Goal: Task Accomplishment & Management: Use online tool/utility

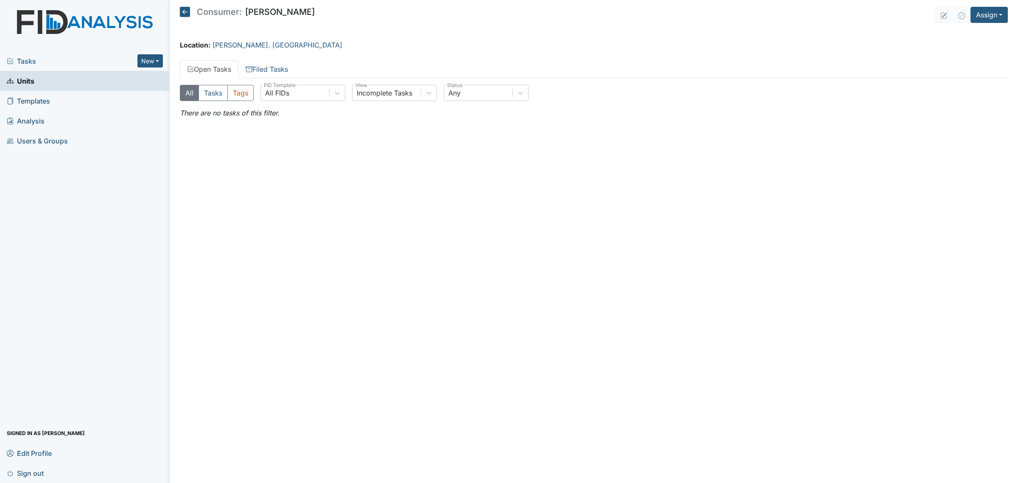
click at [34, 80] on span "Units" at bounding box center [21, 80] width 28 height 13
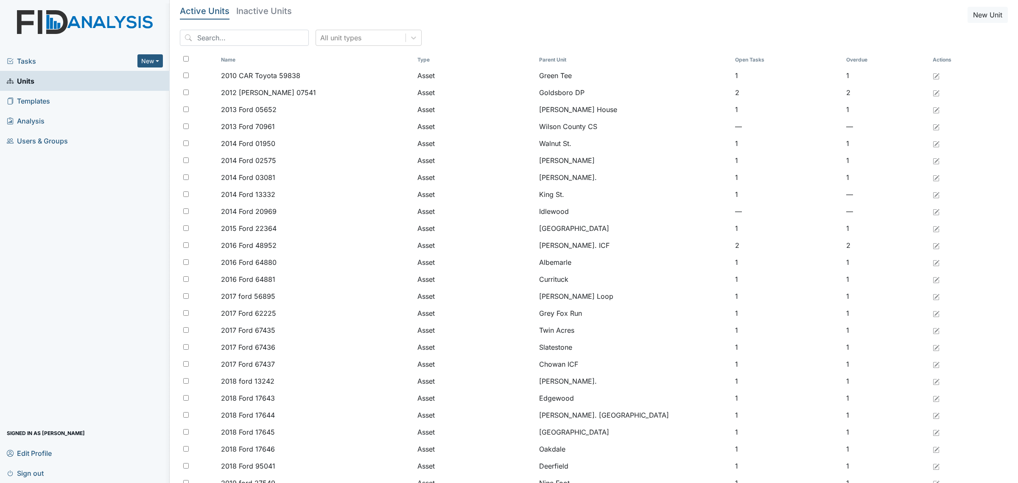
click at [39, 60] on span "Tasks" at bounding box center [72, 61] width 131 height 10
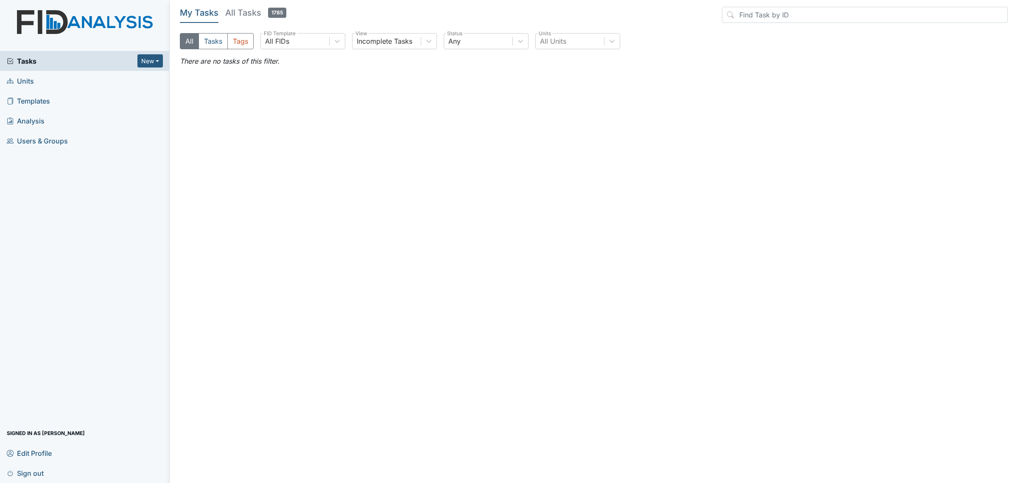
click at [247, 11] on h5 "All Tasks 1785" at bounding box center [255, 13] width 61 height 12
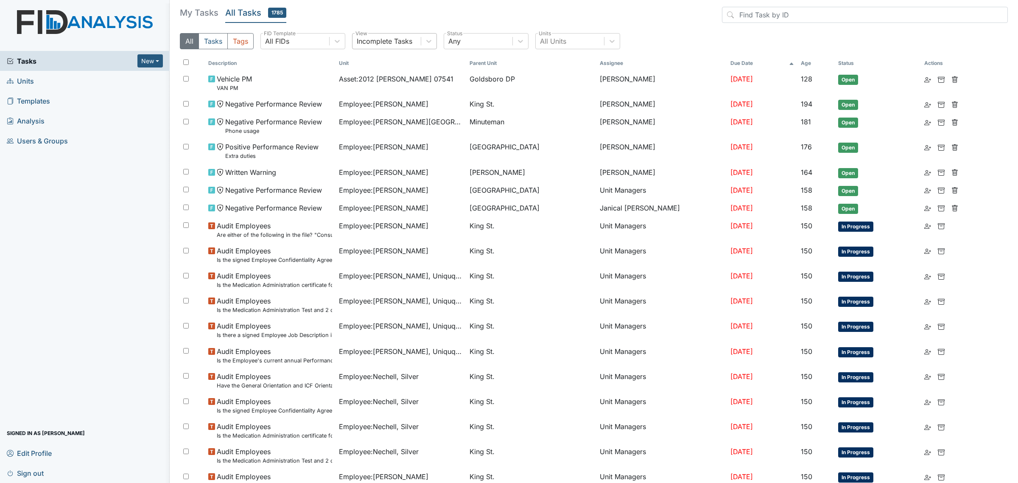
click at [419, 42] on div "Incomplete Tasks" at bounding box center [387, 41] width 68 height 15
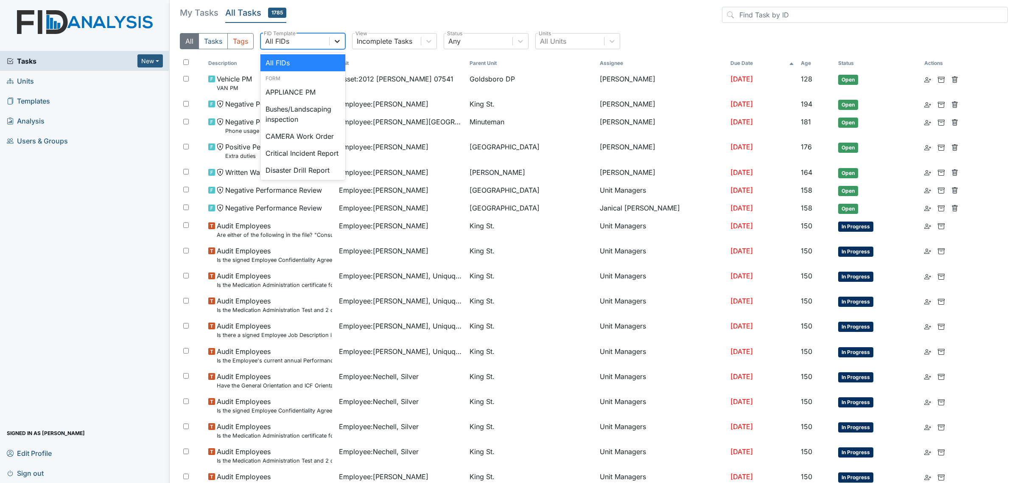
click at [334, 39] on icon at bounding box center [337, 41] width 8 height 8
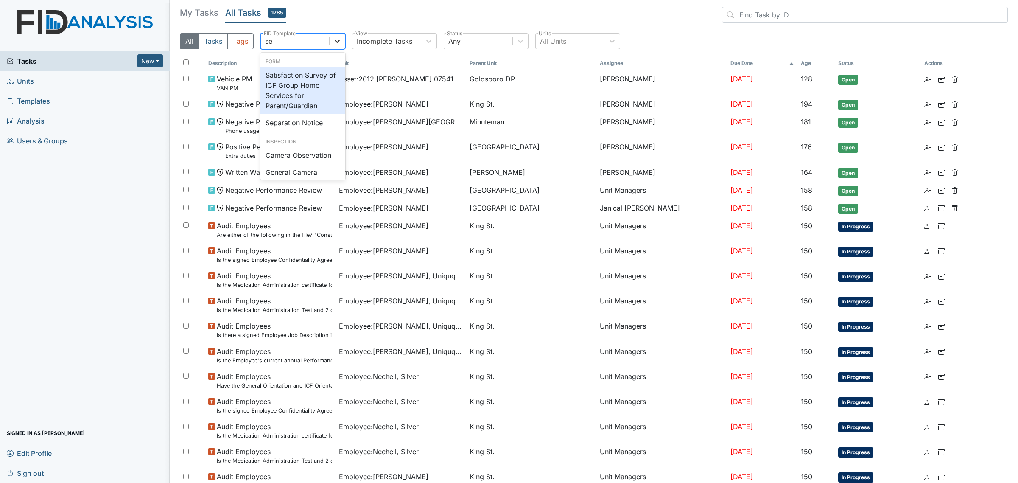
type input "sep"
click at [326, 70] on div "Separation Notice" at bounding box center [303, 75] width 85 height 17
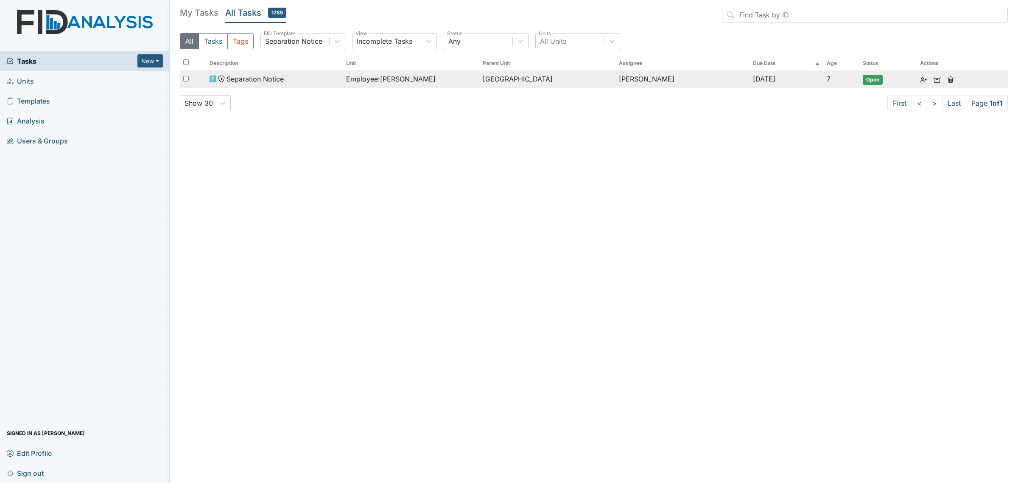
click at [433, 81] on div "Employee : Harris, Christa" at bounding box center [411, 79] width 130 height 10
